Goal: Transaction & Acquisition: Purchase product/service

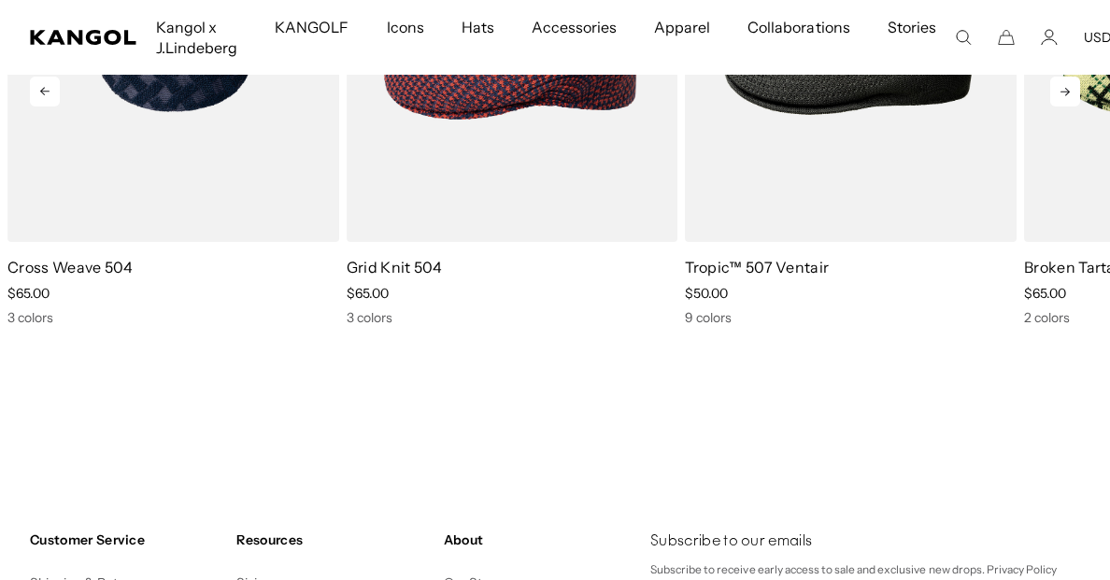
scroll to position [7807, 0]
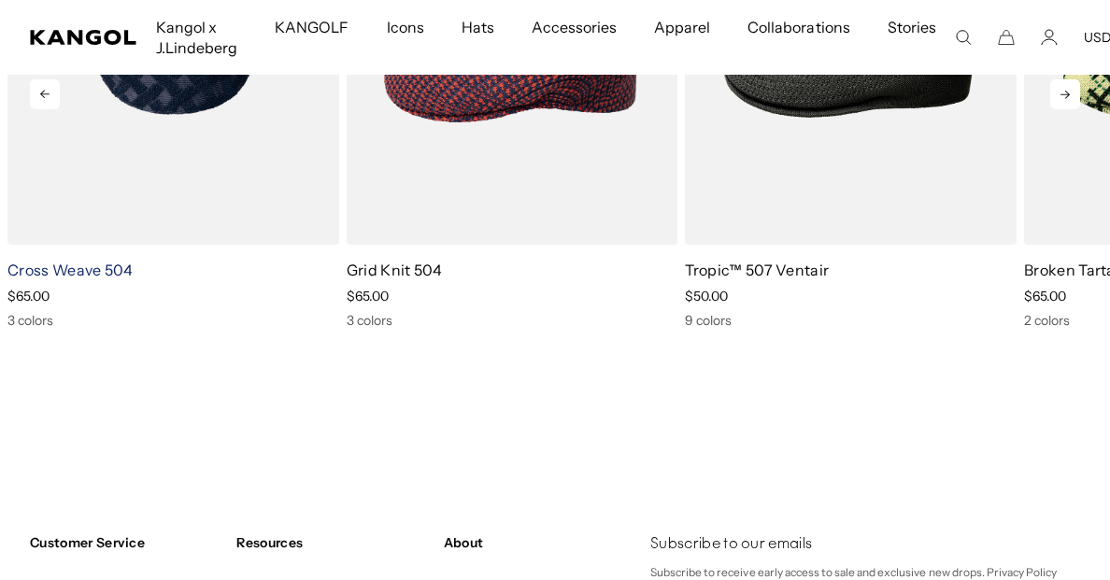
click at [93, 261] on link "Cross Weave 504" at bounding box center [70, 270] width 126 height 19
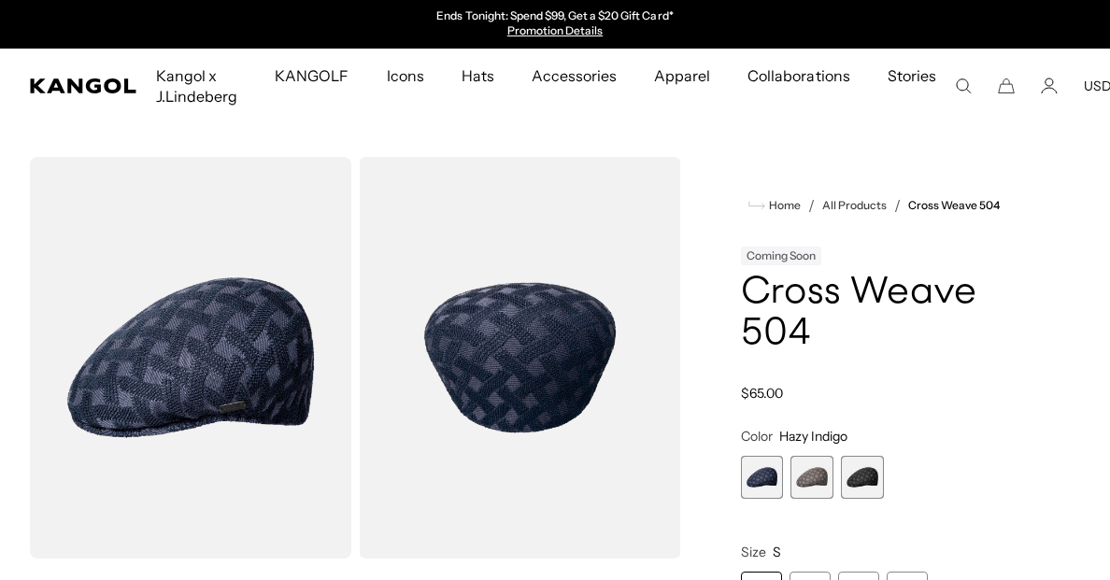
scroll to position [0, 385]
